Goal: Navigation & Orientation: Go to known website

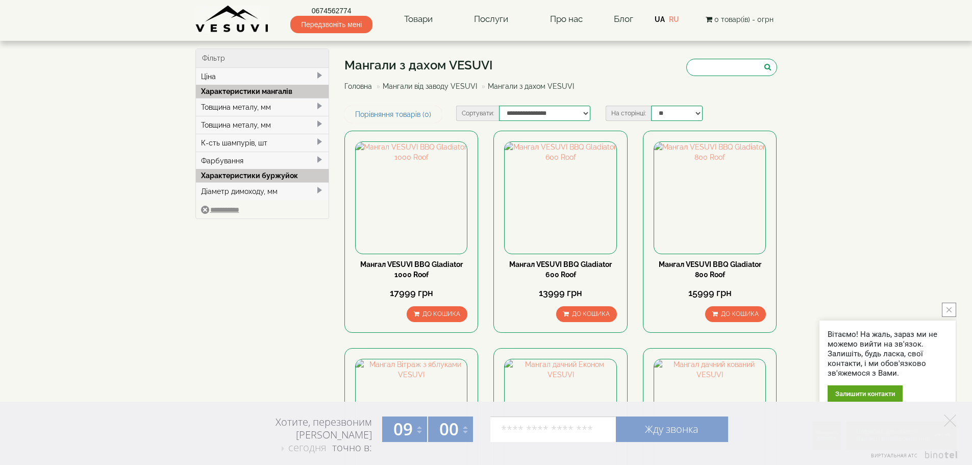
scroll to position [1393, 0]
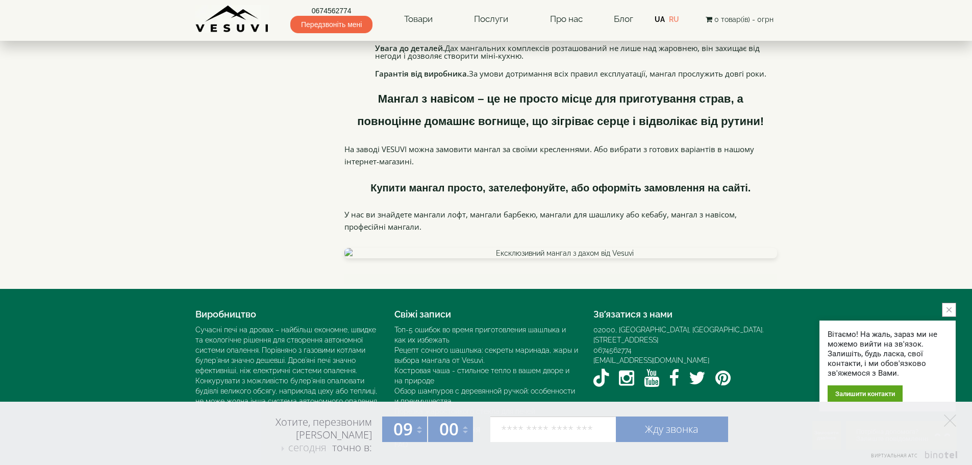
click at [339, 11] on link "0674562774" at bounding box center [331, 11] width 82 height 10
click at [677, 19] on link "RU" at bounding box center [674, 19] width 10 height 8
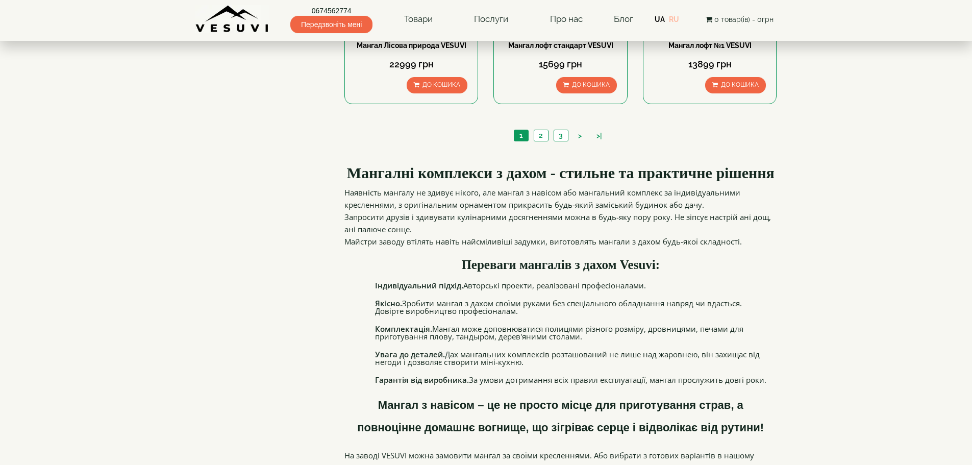
scroll to position [1036, 0]
